Goal: Task Accomplishment & Management: Manage account settings

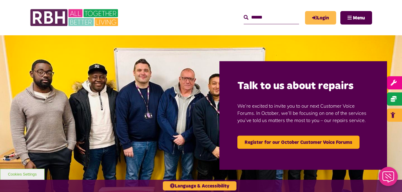
drag, startPoint x: 312, startPoint y: 19, endPoint x: 315, endPoint y: 18, distance: 3.4
click at [0, 0] on icon "MyRBH" at bounding box center [0, 0] width 0 height 0
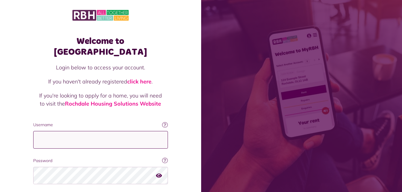
type input "**********"
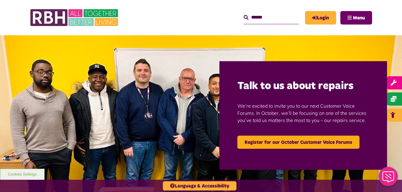
click at [348, 22] on button "Menu" at bounding box center [357, 17] width 32 height 13
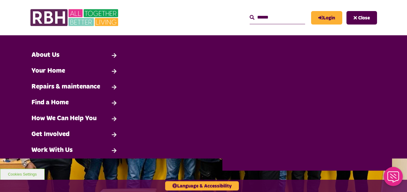
click at [223, 40] on div "Search About Us Back" at bounding box center [203, 96] width 407 height 123
click at [325, 16] on link "Login" at bounding box center [326, 17] width 31 height 13
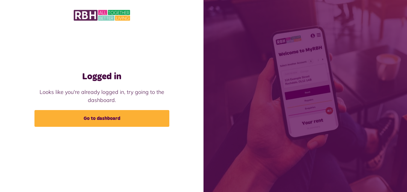
click at [159, 128] on div "Logged in Looks like you're already logged in, try going to the dashboard. Go t…" at bounding box center [101, 85] width 203 height 171
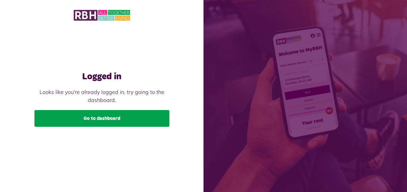
click at [165, 121] on link "Go to dashboard" at bounding box center [101, 118] width 135 height 17
